Goal: Transaction & Acquisition: Purchase product/service

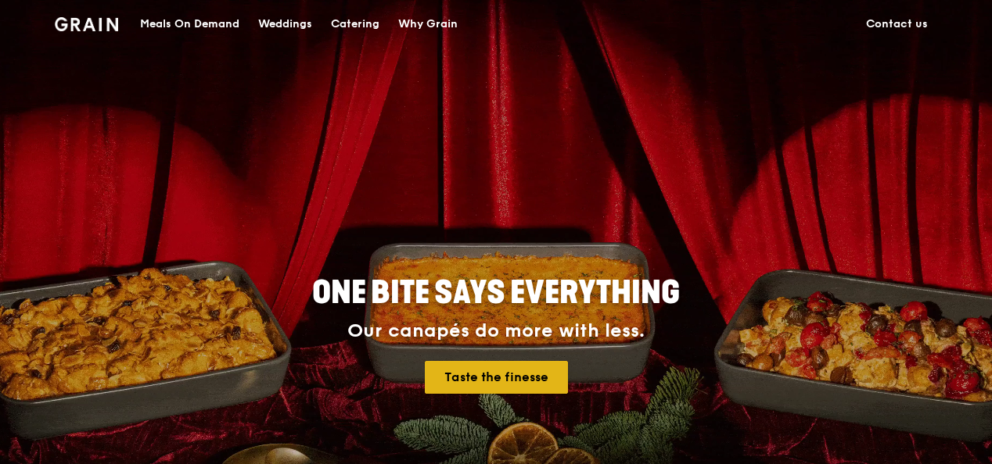
click at [510, 366] on link "Taste the finesse" at bounding box center [496, 377] width 143 height 33
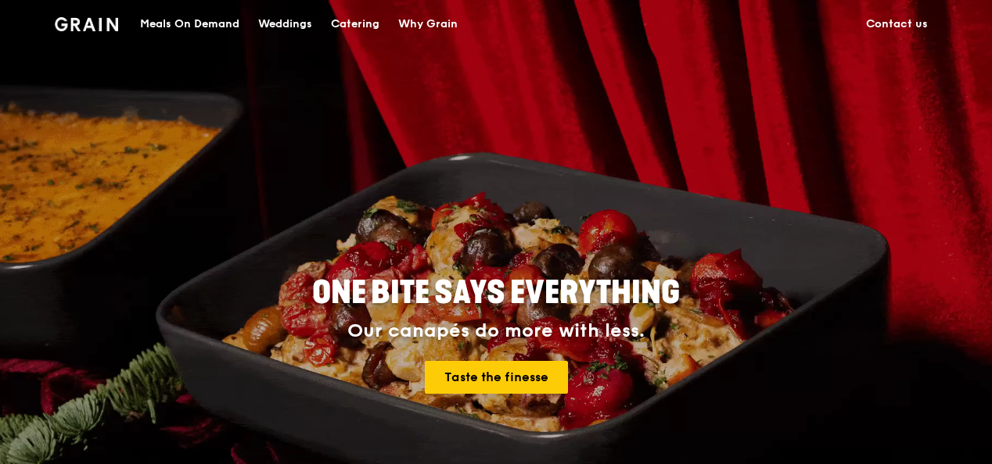
click at [357, 20] on div "Catering" at bounding box center [355, 24] width 48 height 47
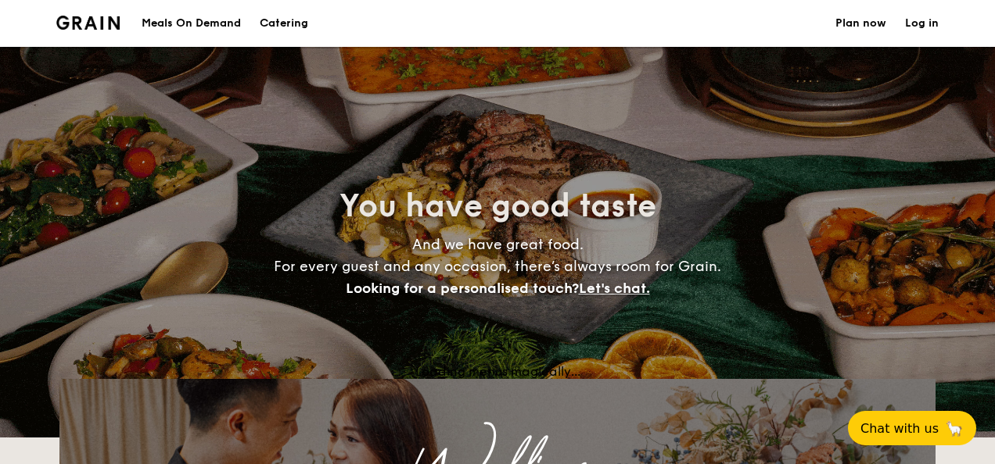
select select
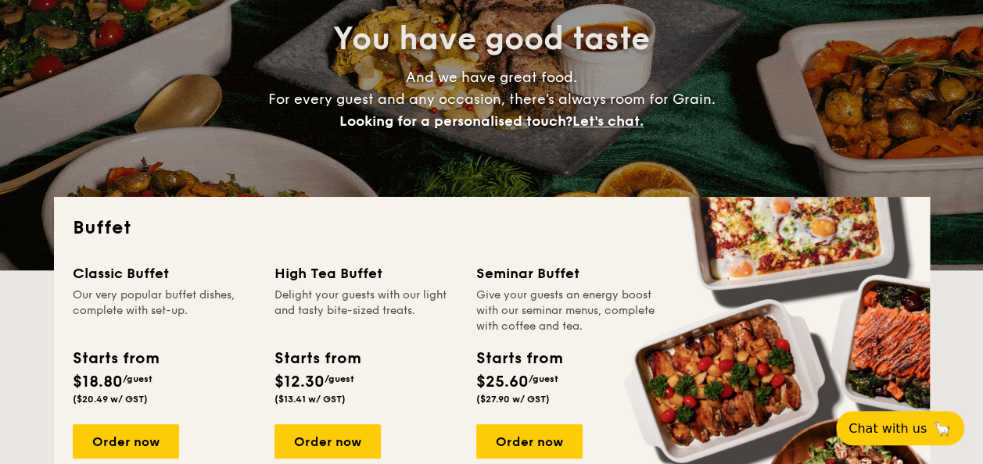
scroll to position [235, 0]
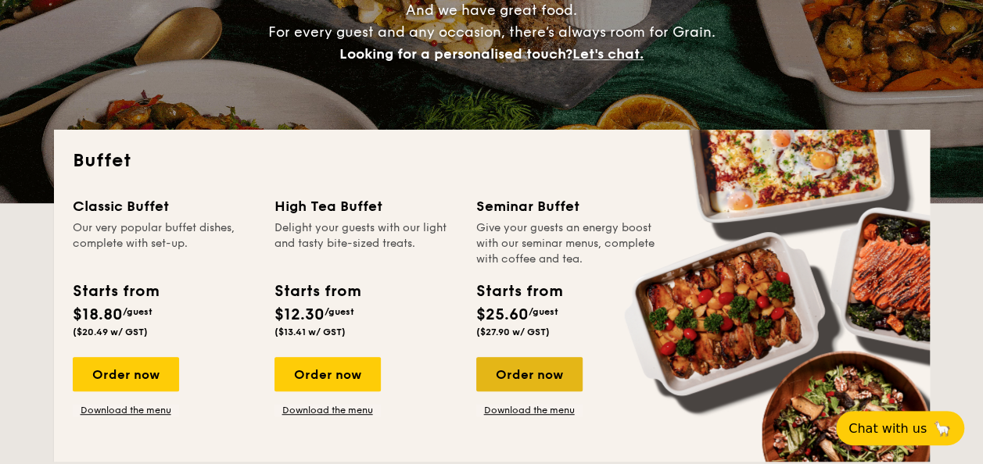
click at [511, 368] on div "Order now" at bounding box center [529, 374] width 106 height 34
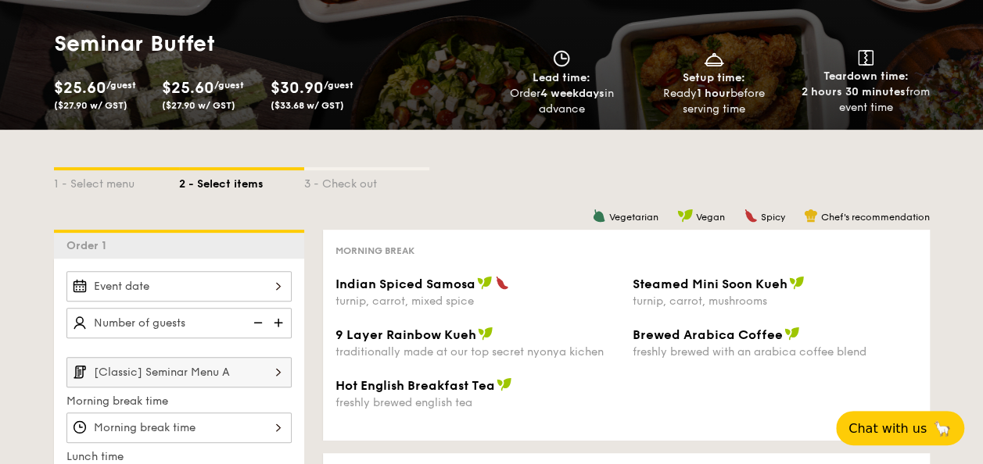
scroll to position [235, 0]
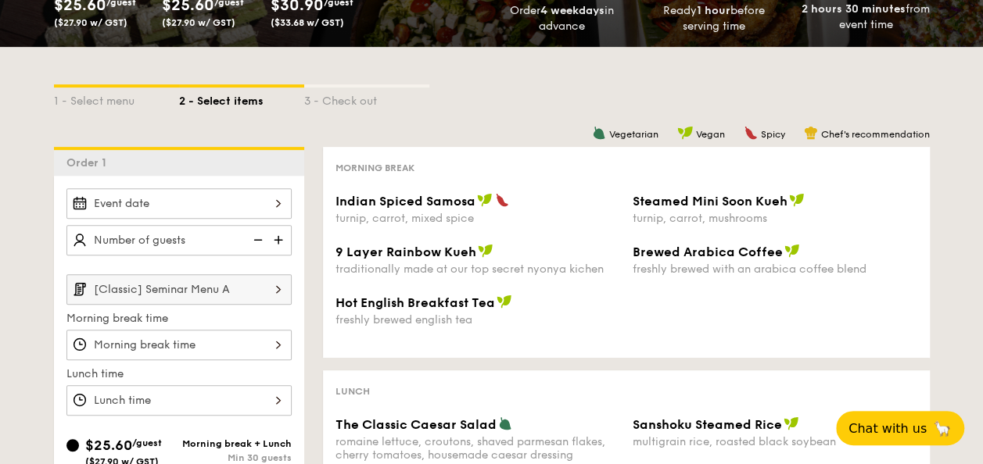
click at [267, 199] on div at bounding box center [178, 203] width 225 height 30
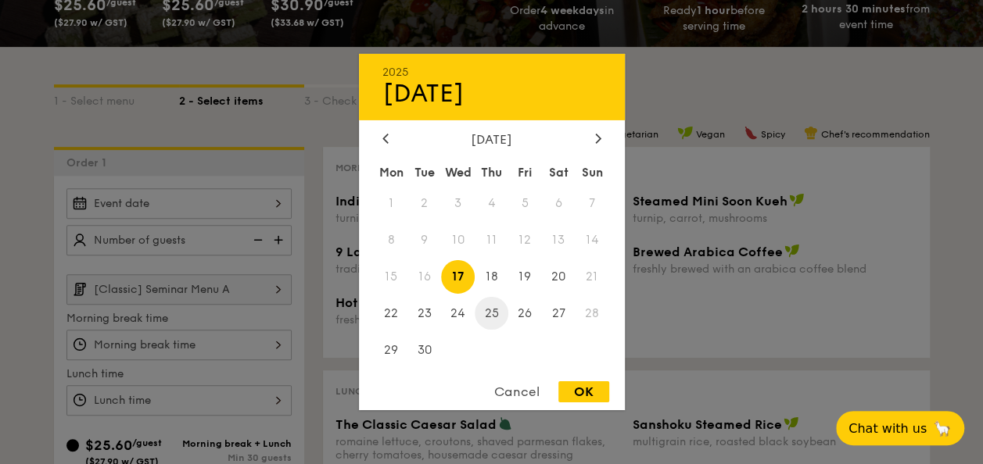
click at [497, 311] on span "25" at bounding box center [492, 313] width 34 height 34
click at [274, 241] on div at bounding box center [491, 232] width 983 height 464
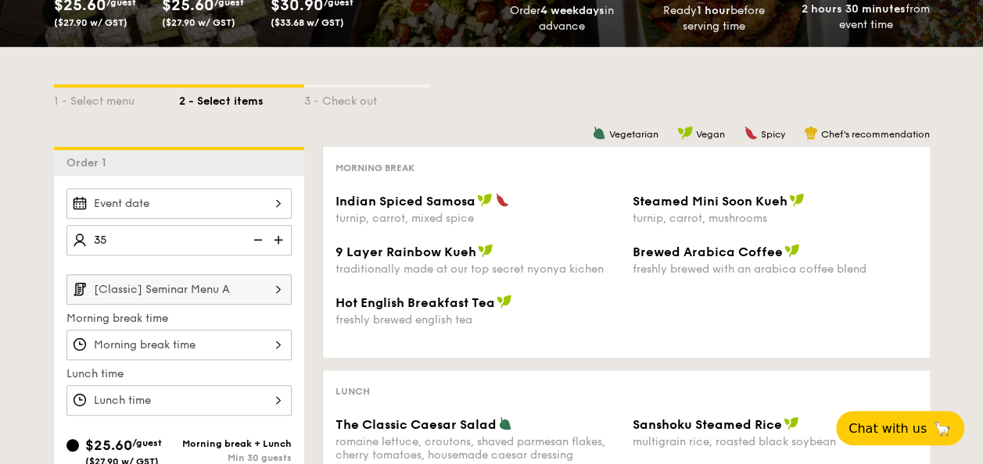
type input "35 guests"
click at [208, 299] on input "[Classic] Seminar Menu A" at bounding box center [178, 289] width 225 height 30
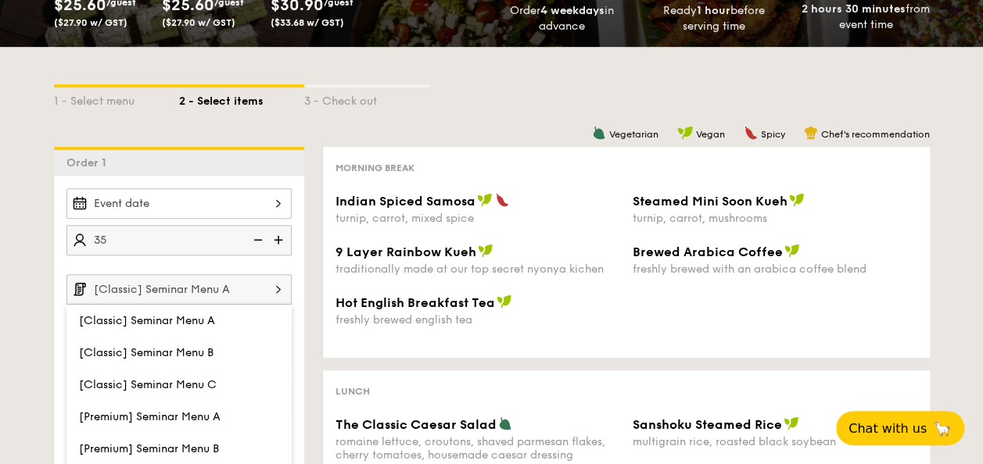
click at [5, 319] on div "1 - Select menu 2 - Select items 3 - Check out Order 1 35 guests [Classic] Semi…" at bounding box center [491, 449] width 983 height 805
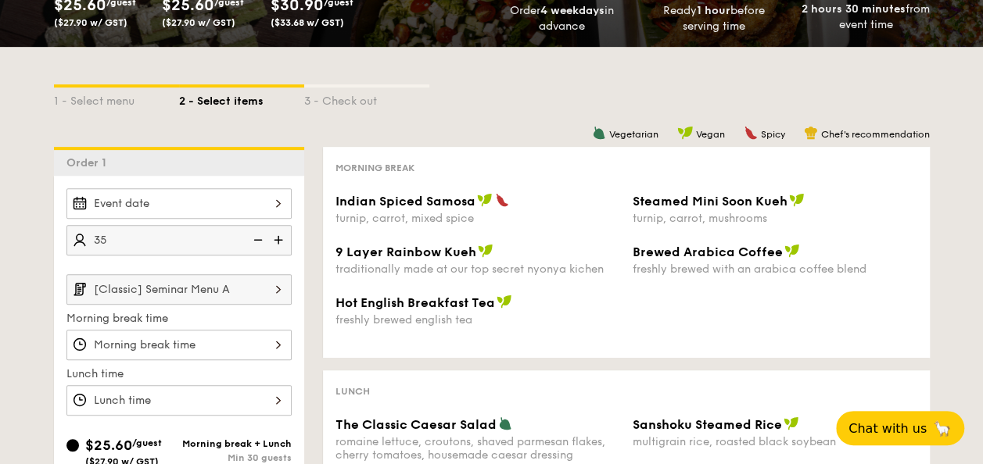
click at [206, 286] on input "[Classic] Seminar Menu A" at bounding box center [178, 289] width 225 height 30
